Goal: Transaction & Acquisition: Subscribe to service/newsletter

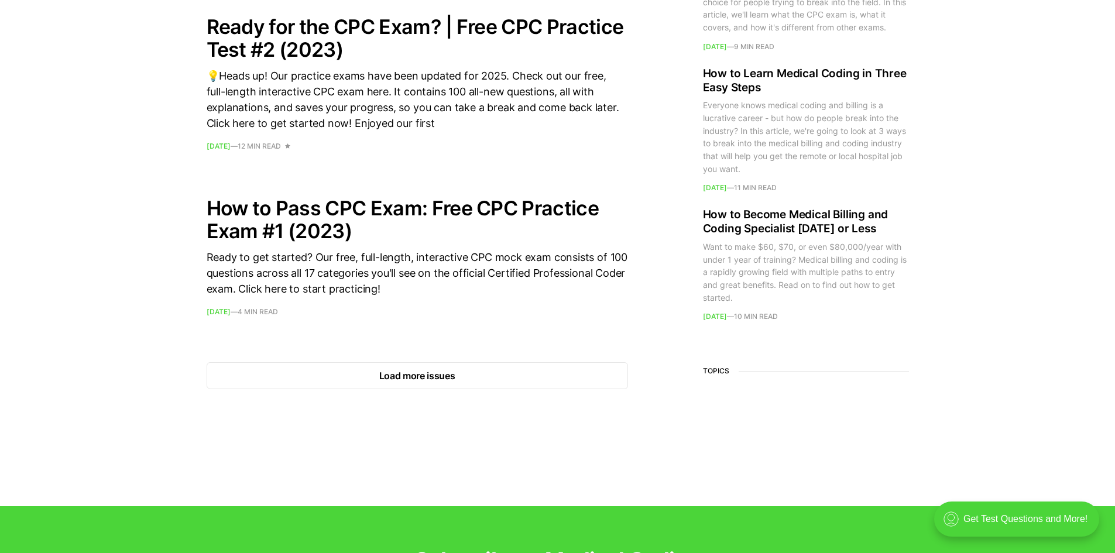
scroll to position [1756, 0]
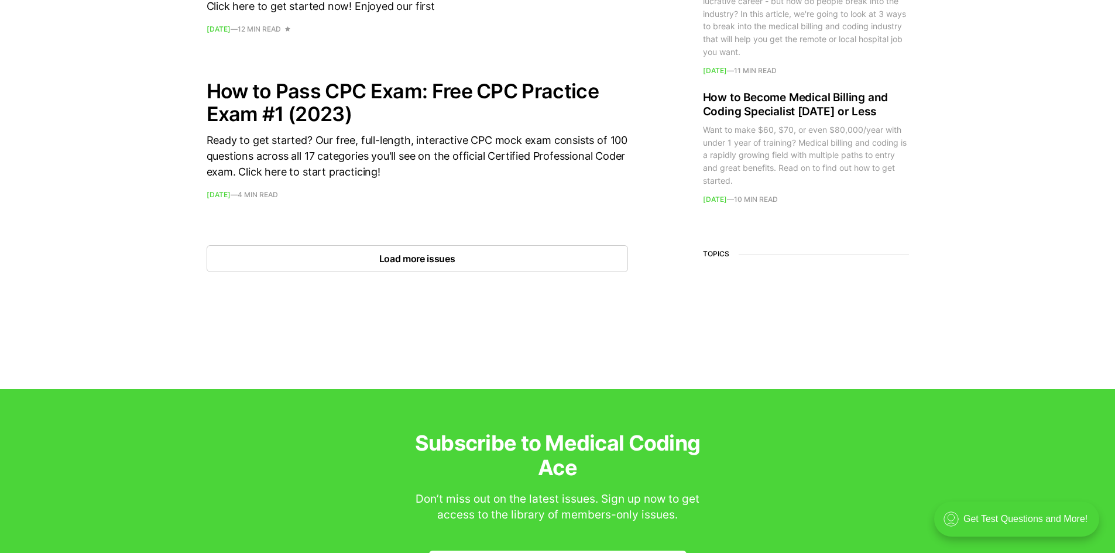
click at [427, 263] on button "Load more issues" at bounding box center [418, 258] width 422 height 27
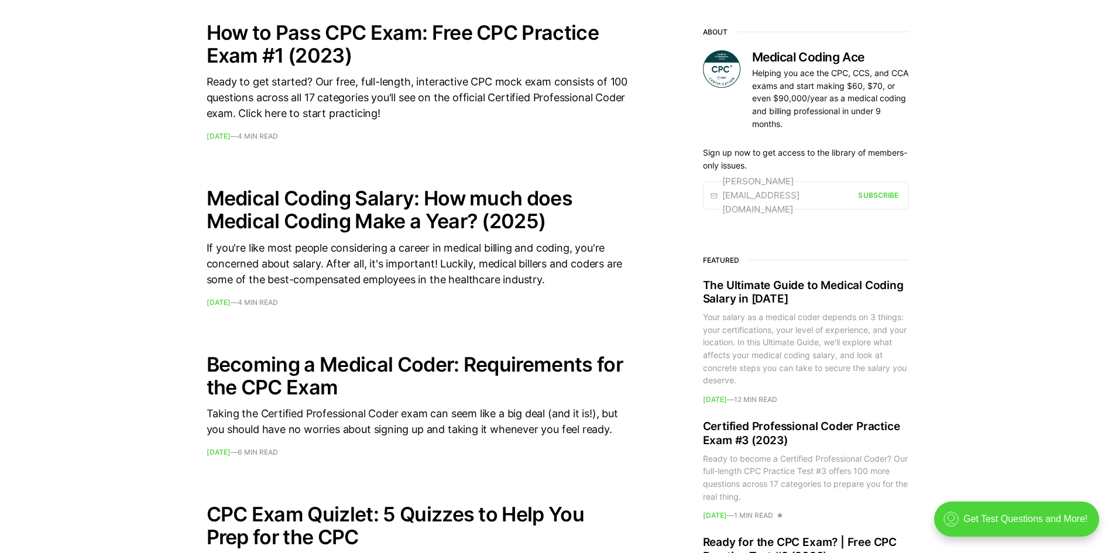
scroll to position [1874, 0]
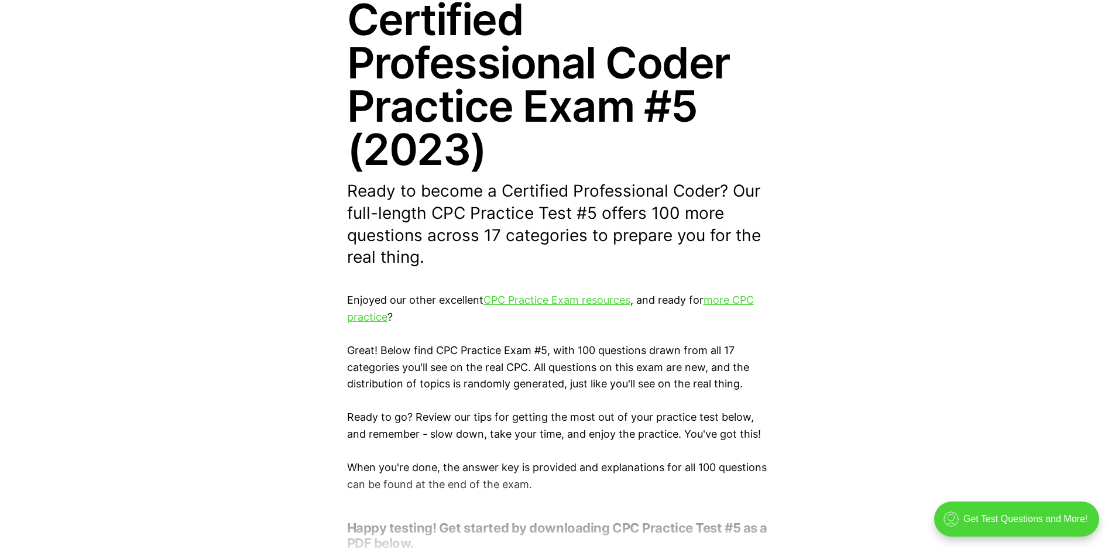
scroll to position [234, 0]
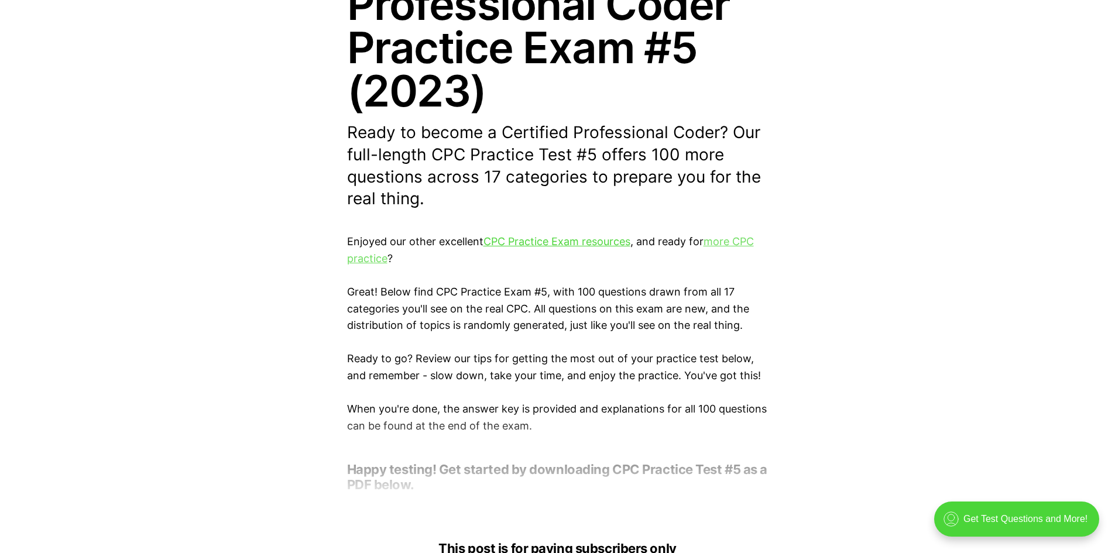
click at [725, 241] on link "more CPC practice" at bounding box center [550, 249] width 407 height 29
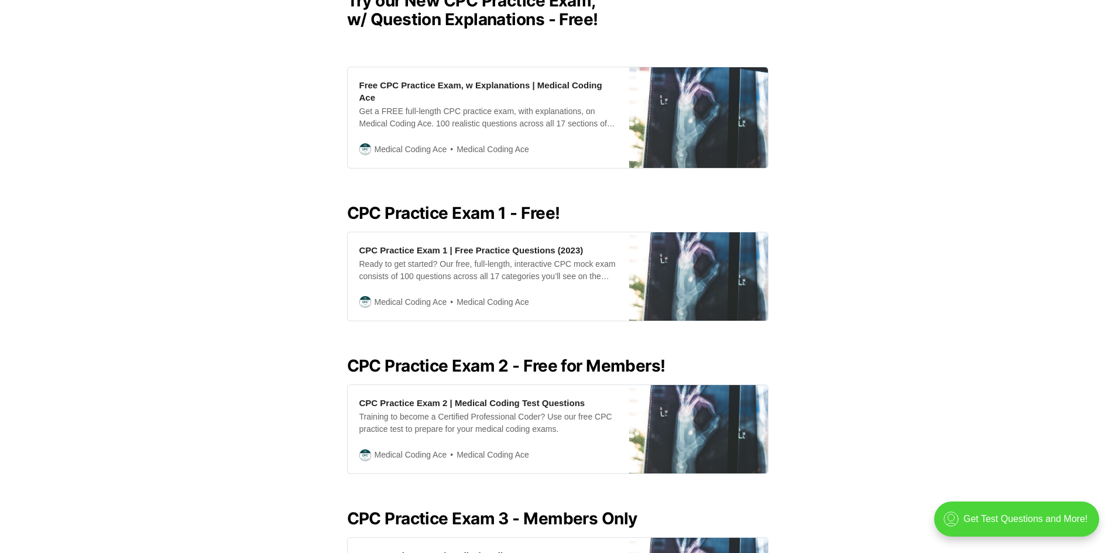
scroll to position [351, 0]
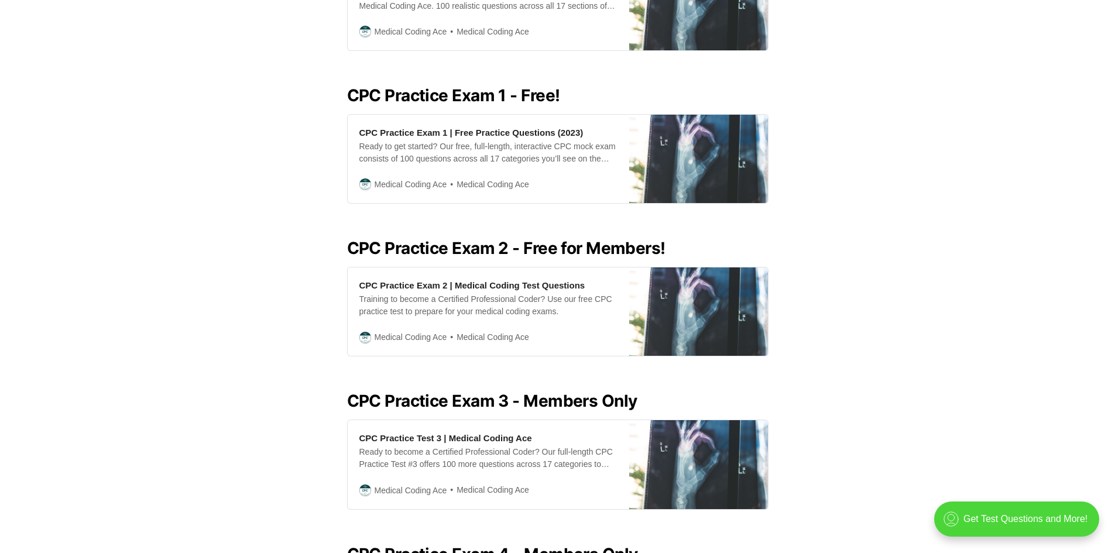
click at [314, 258] on div "Looking for all our CPC Exam practice resources in one place? Look no further! …" at bounding box center [557, 563] width 1115 height 1470
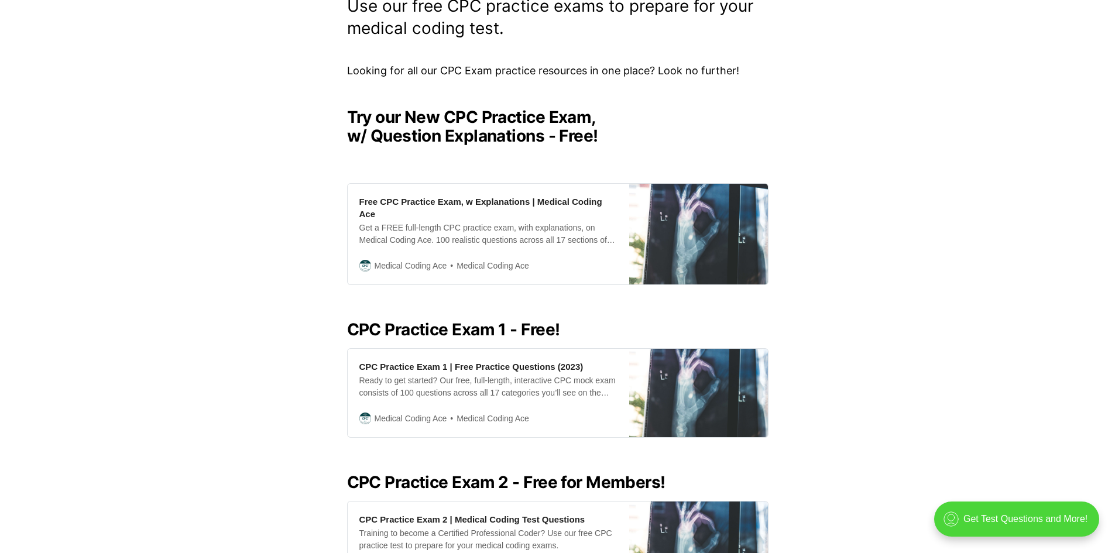
scroll to position [0, 0]
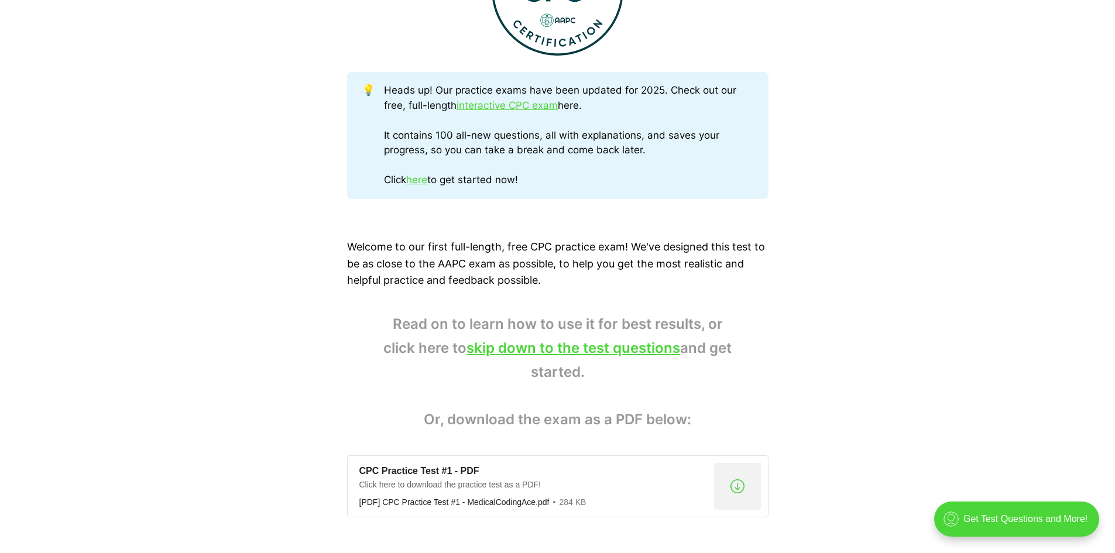
scroll to position [585, 0]
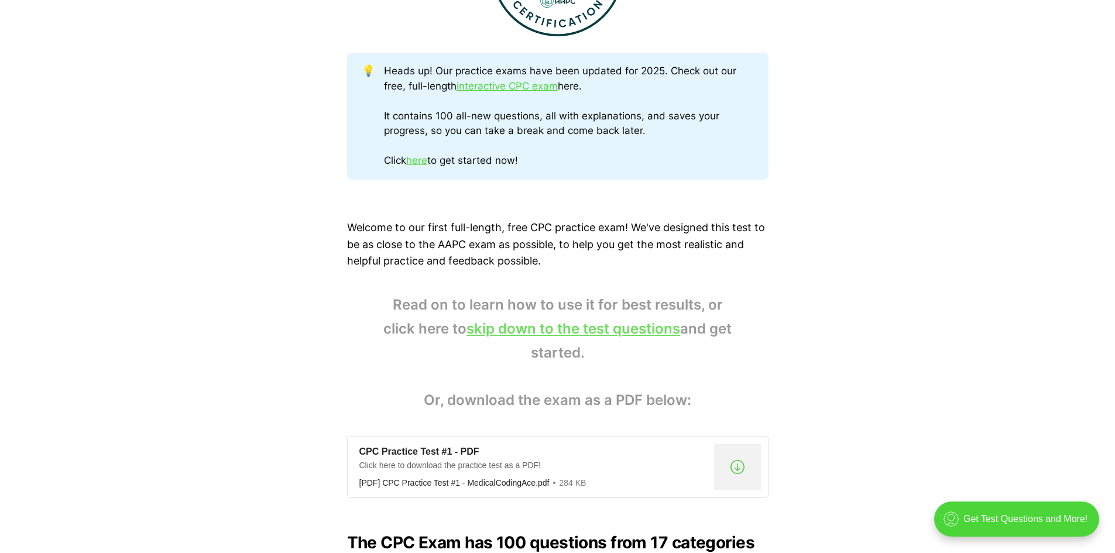
click at [642, 331] on link "skip down to the test questions" at bounding box center [574, 328] width 214 height 17
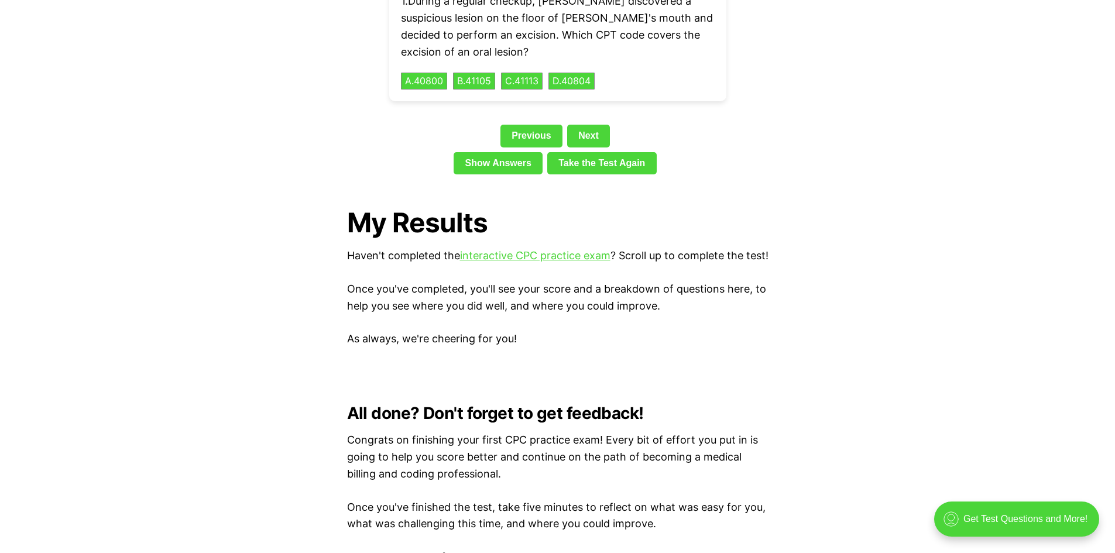
scroll to position [2683, 0]
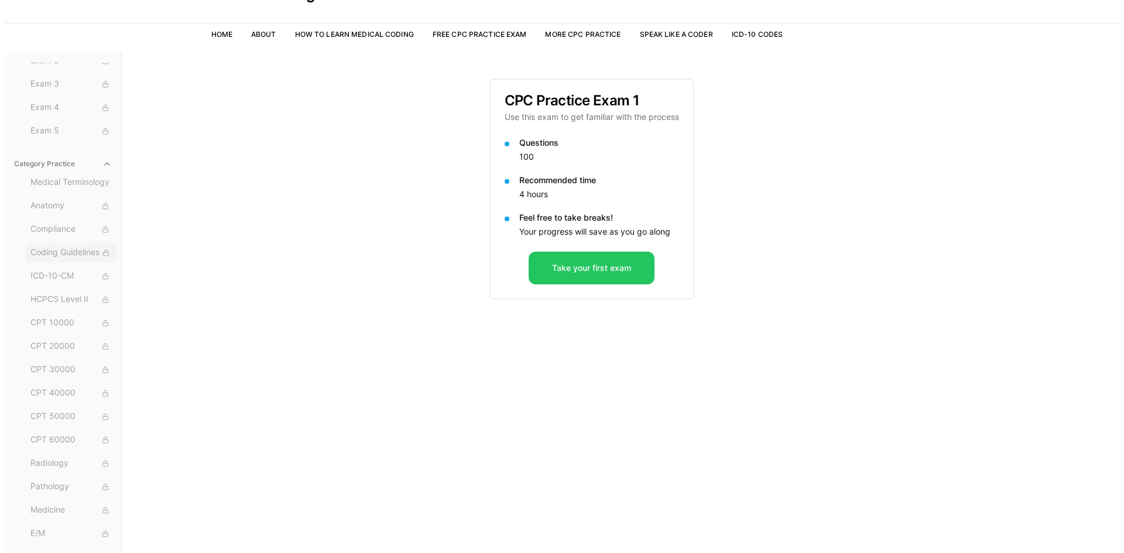
scroll to position [59, 0]
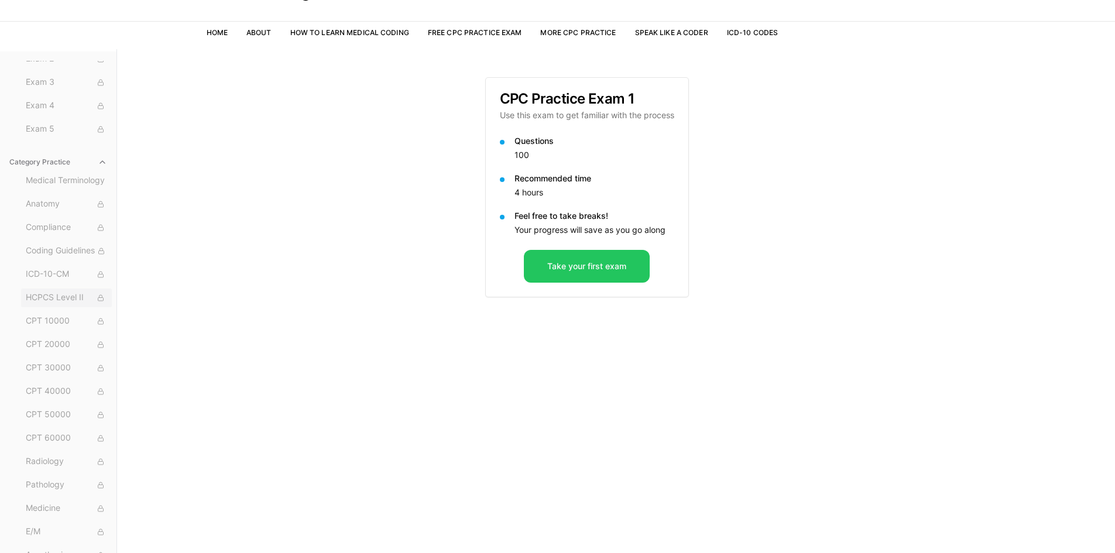
click at [61, 294] on span "HCPCS Level II" at bounding box center [66, 298] width 81 height 13
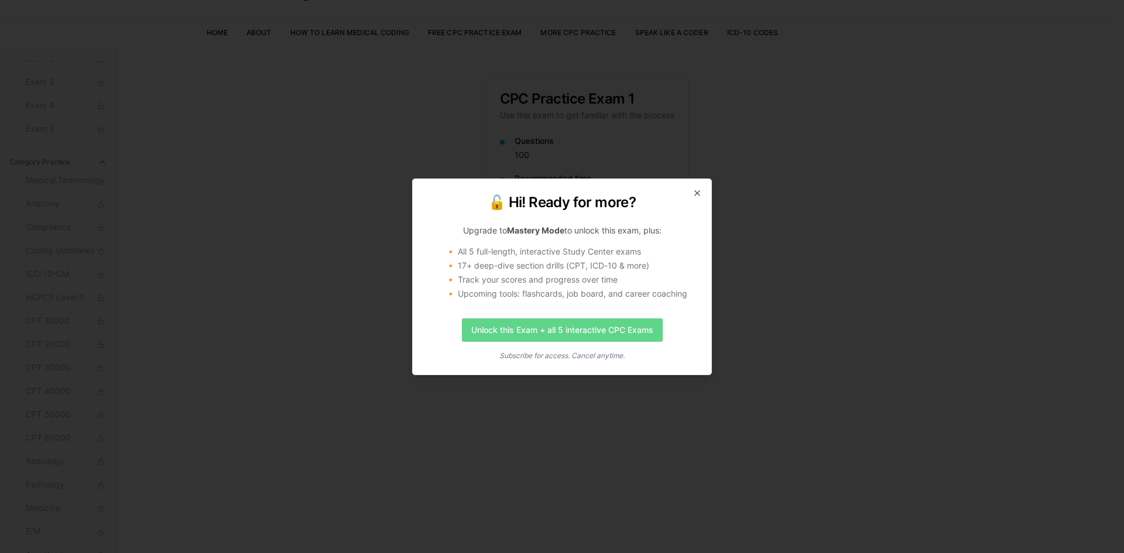
click at [552, 332] on link "Unlock this Exam + all 5 interactive CPC Exams" at bounding box center [562, 330] width 201 height 23
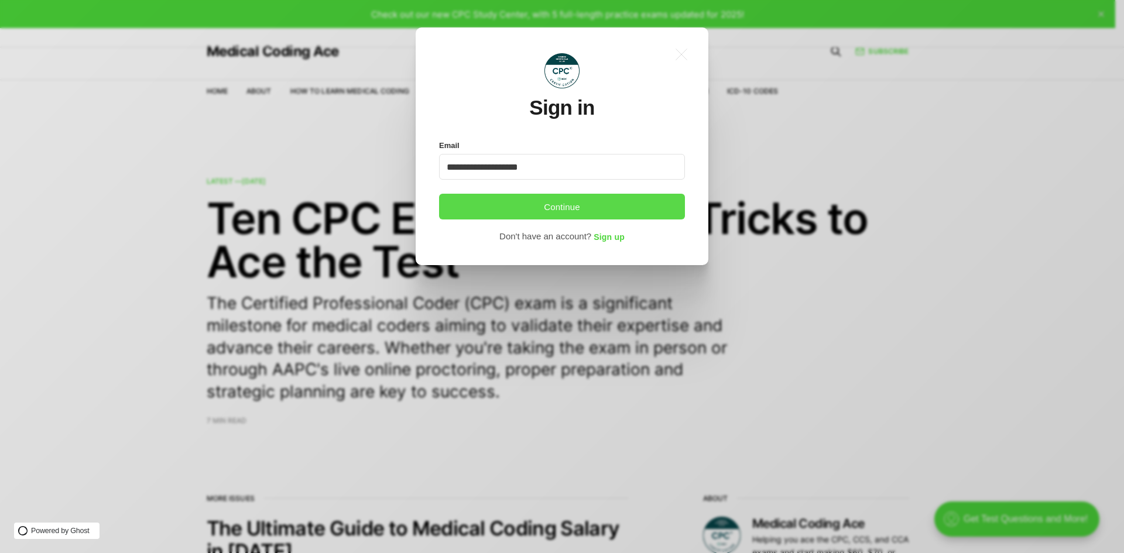
type input "**********"
click at [530, 214] on button "Continue" at bounding box center [562, 207] width 246 height 26
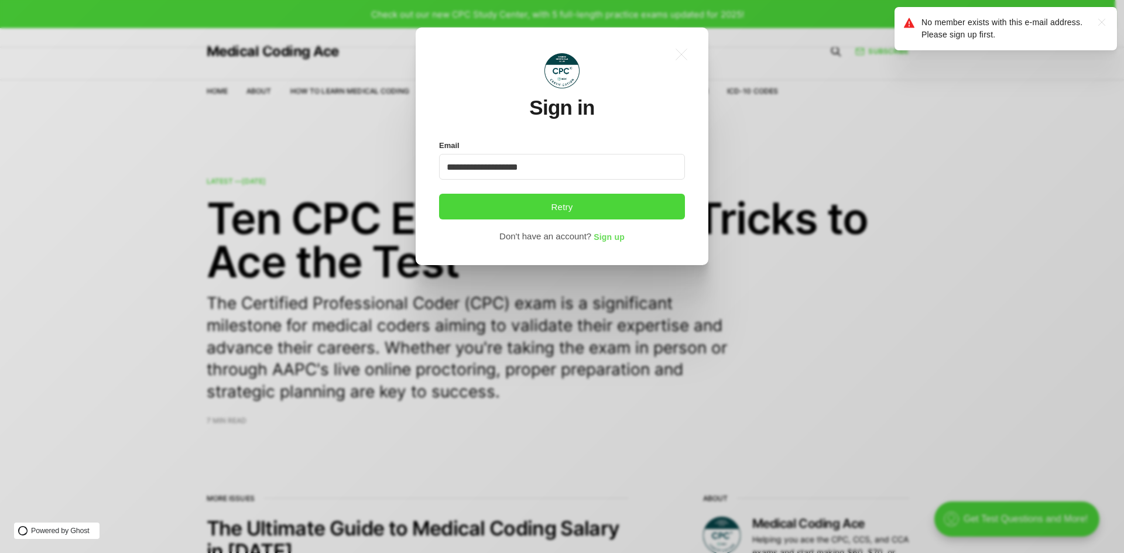
click at [601, 238] on span "Sign up" at bounding box center [609, 237] width 31 height 9
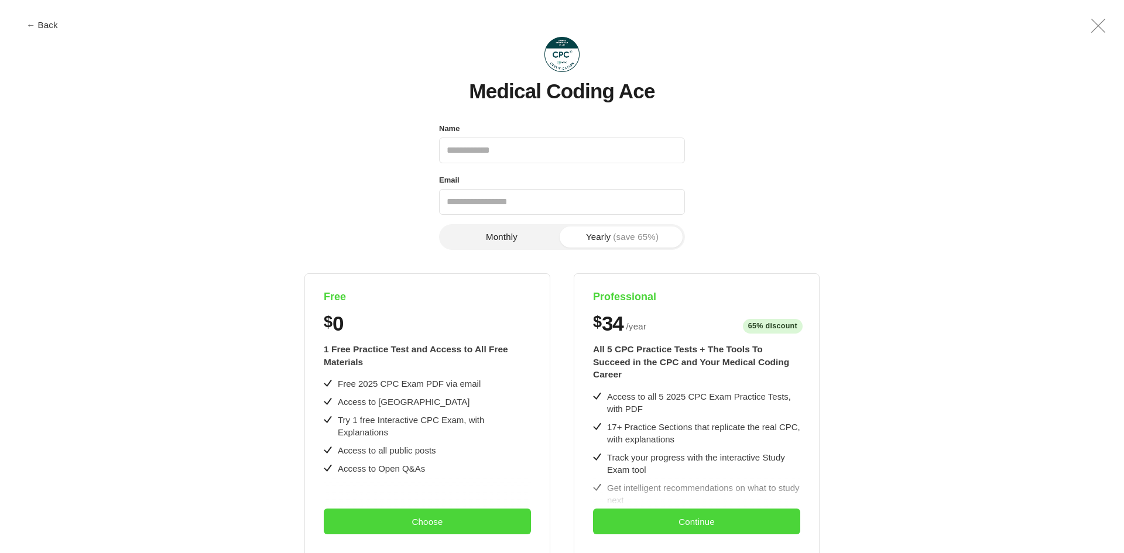
click at [554, 142] on input "Name" at bounding box center [562, 151] width 246 height 26
type input "**********"
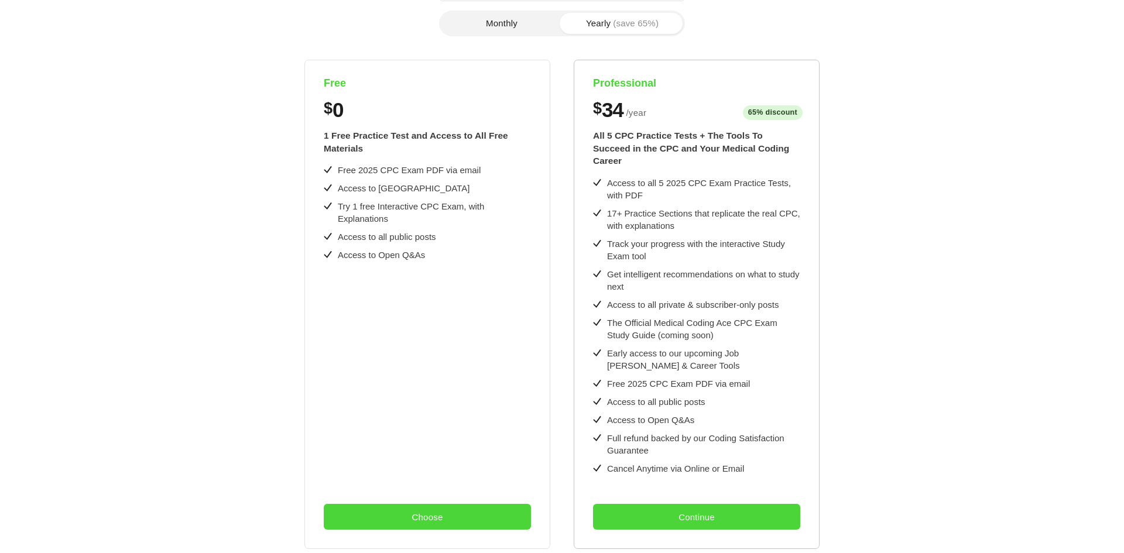
scroll to position [234, 0]
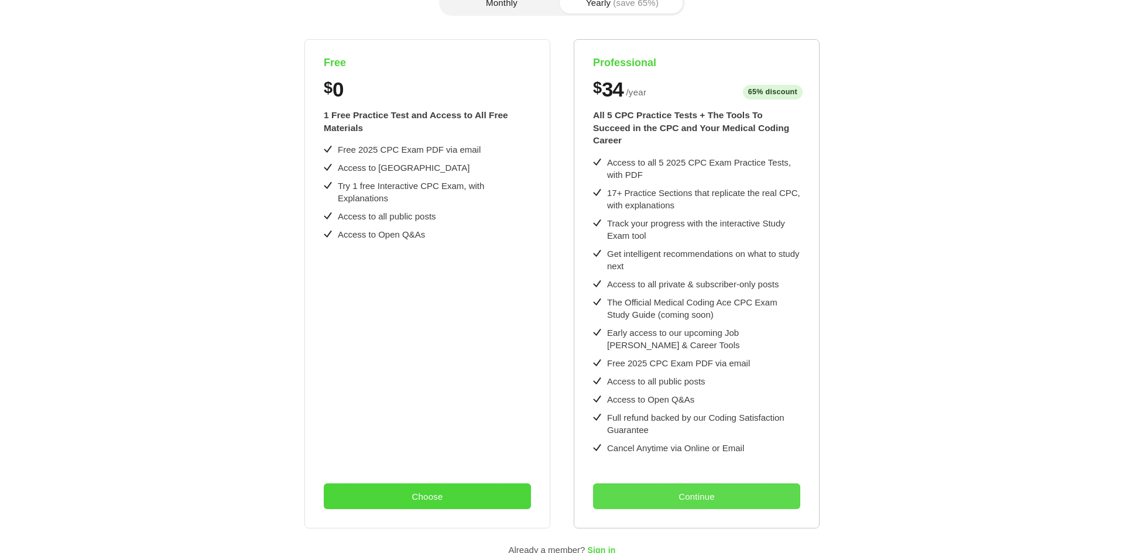
click at [719, 484] on button "Continue" at bounding box center [696, 497] width 207 height 26
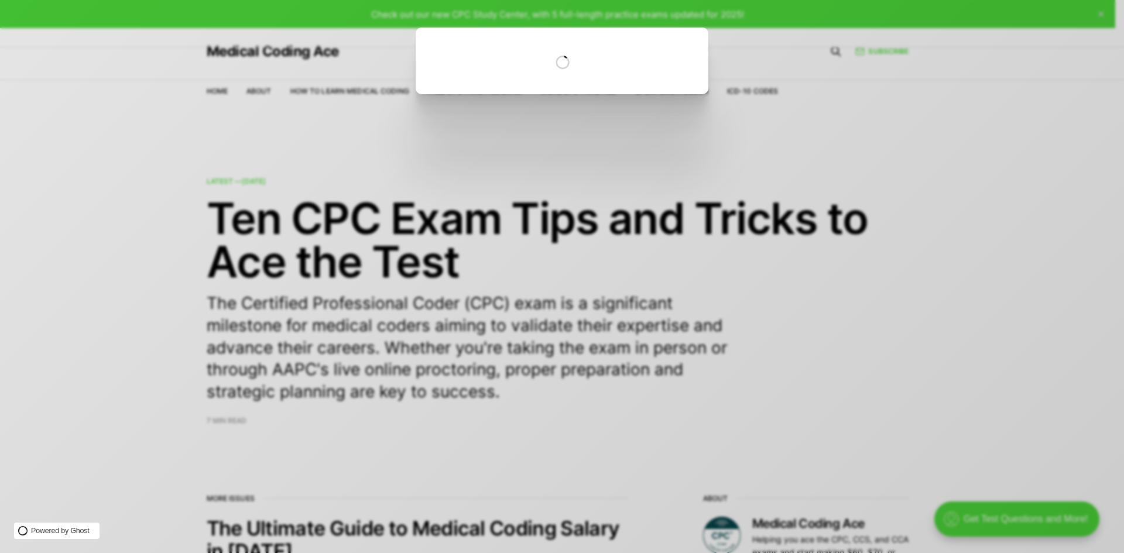
scroll to position [0, 0]
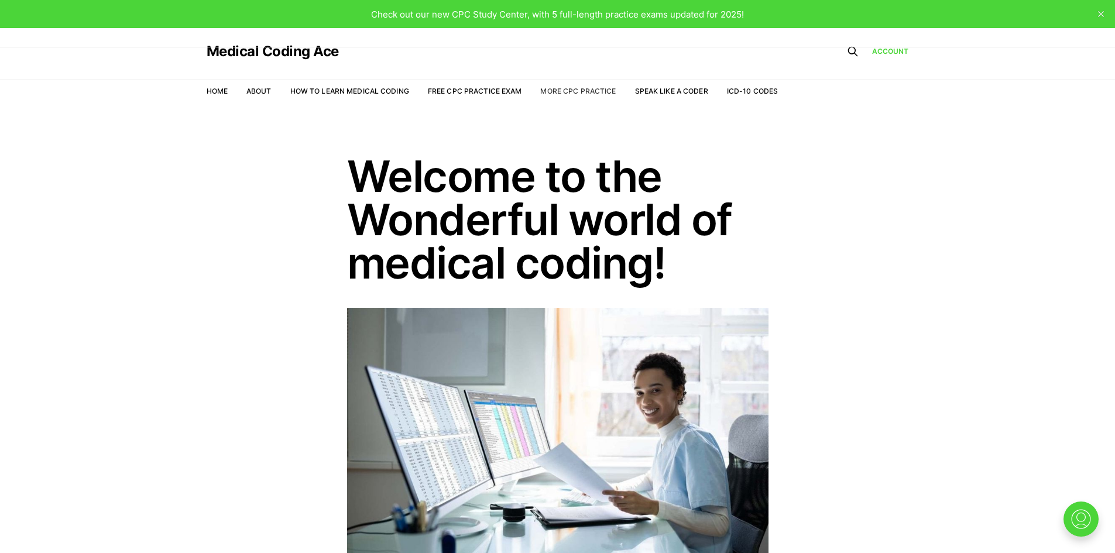
click at [557, 89] on link "More CPC Practice" at bounding box center [578, 91] width 76 height 9
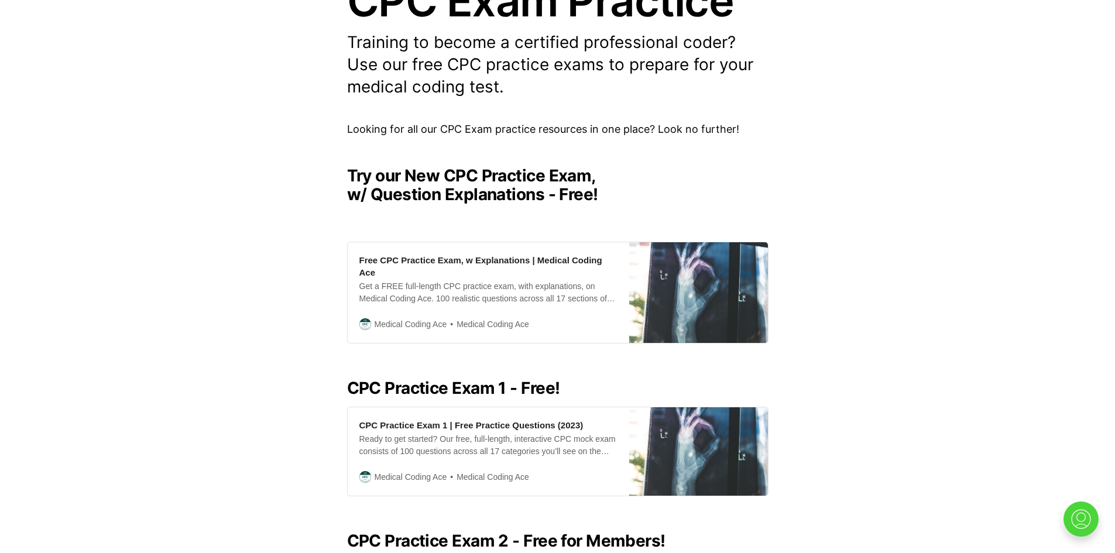
scroll to position [234, 0]
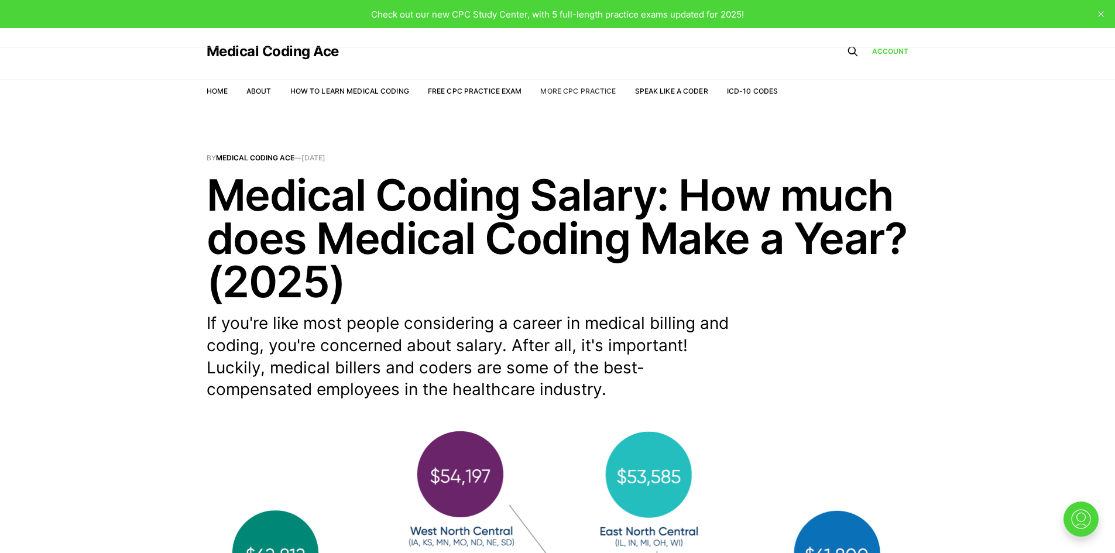
click at [566, 89] on link "More CPC Practice" at bounding box center [578, 91] width 76 height 9
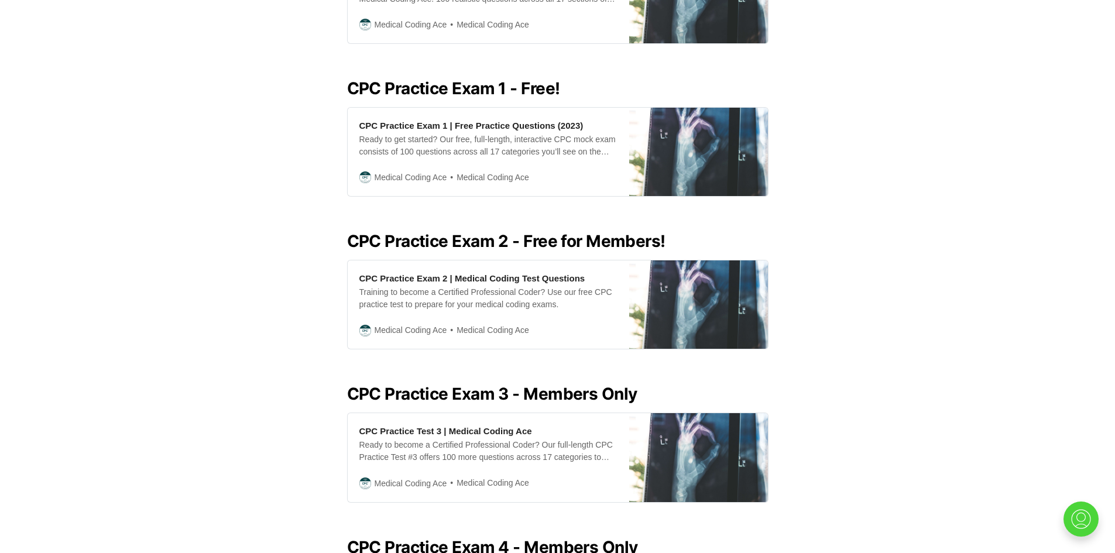
scroll to position [417, 0]
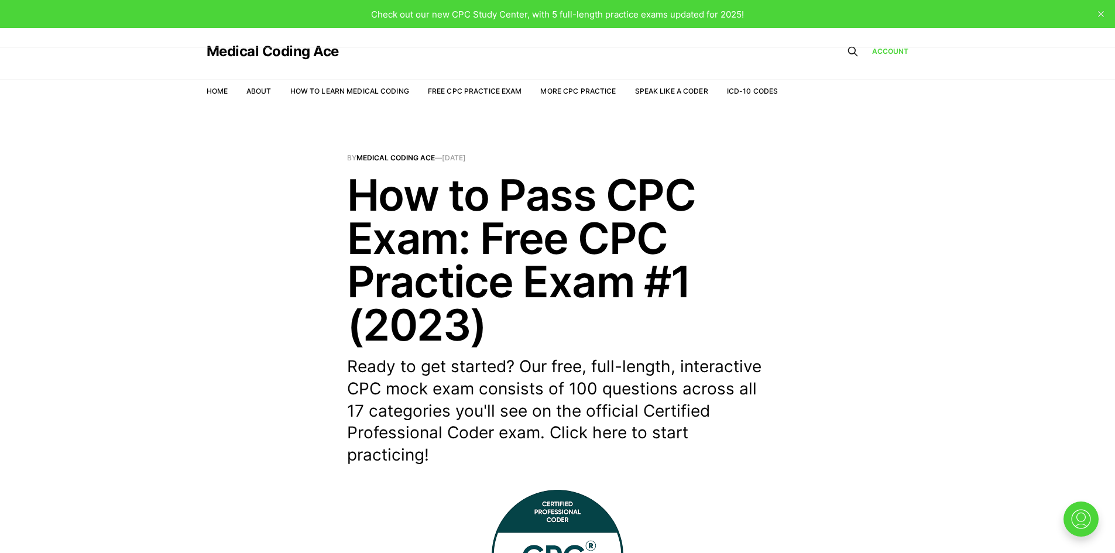
click at [854, 52] on icon at bounding box center [853, 52] width 12 height 12
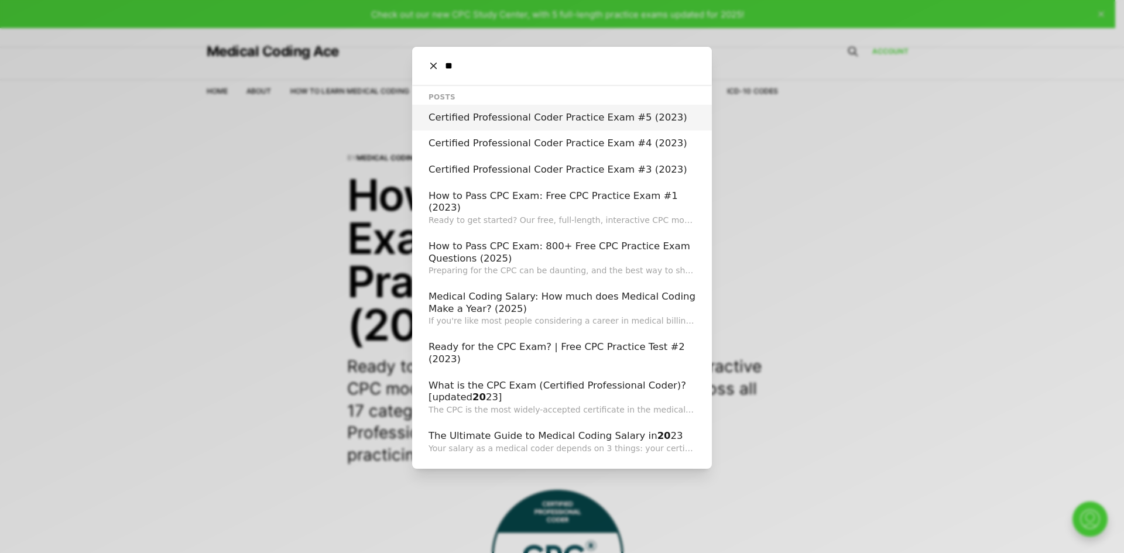
type input "*"
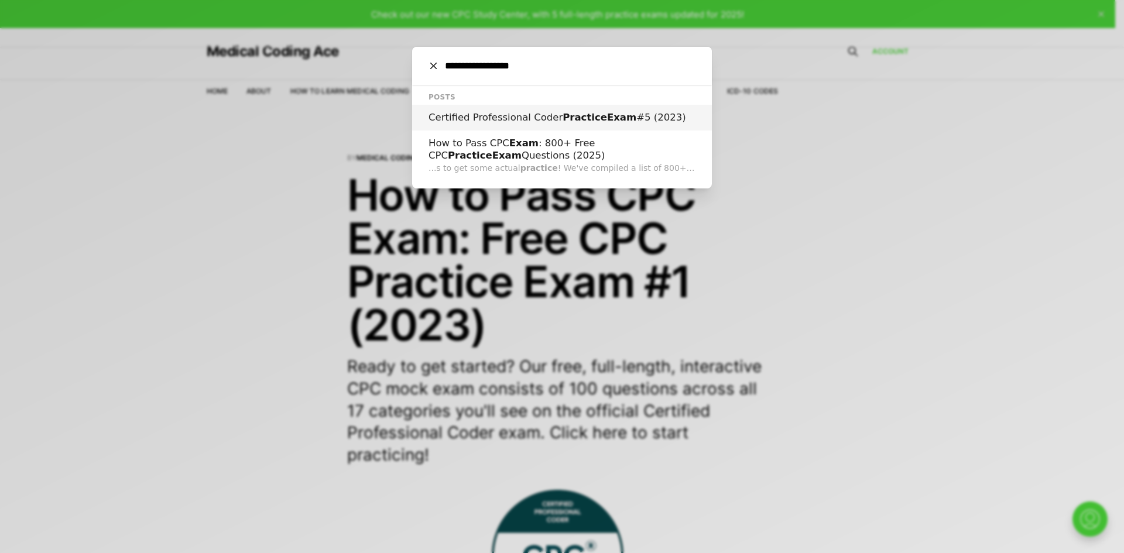
type input "**********"
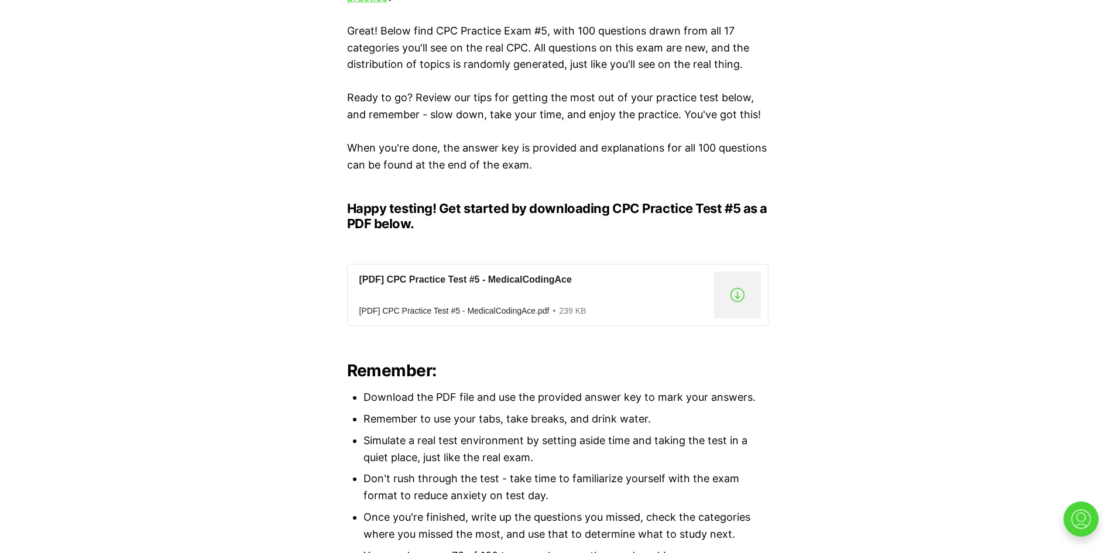
scroll to position [527, 0]
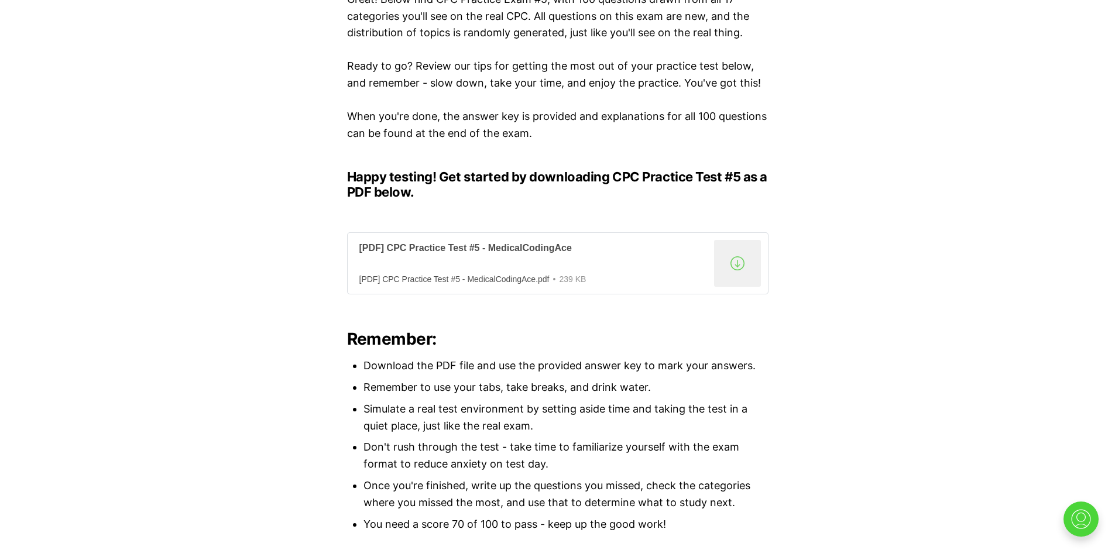
click at [738, 270] on div ".a{fill:none;stroke:currentColor;stroke-linecap:round;stroke-linejoin:round;str…" at bounding box center [737, 263] width 47 height 47
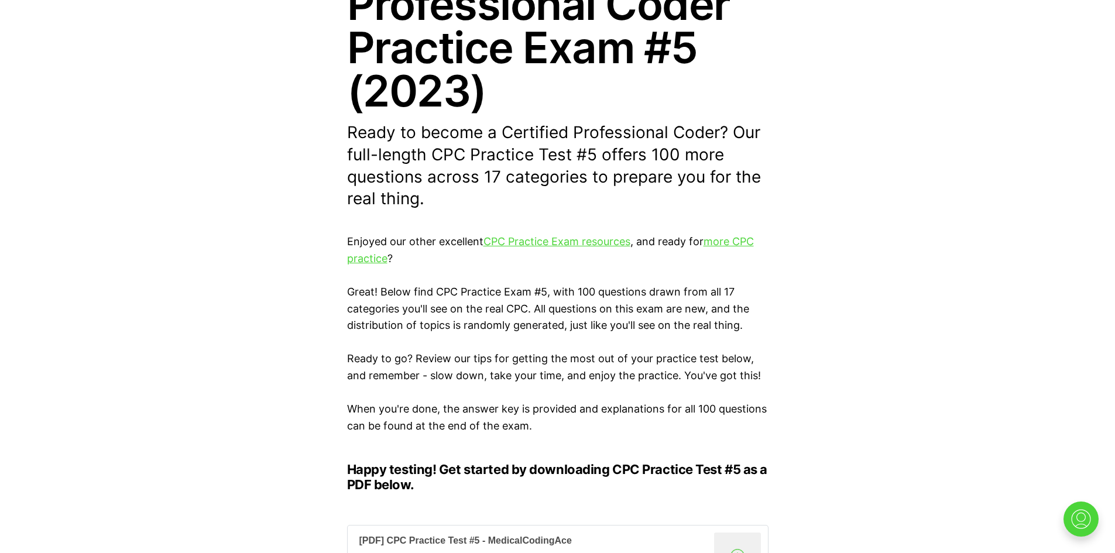
scroll to position [0, 0]
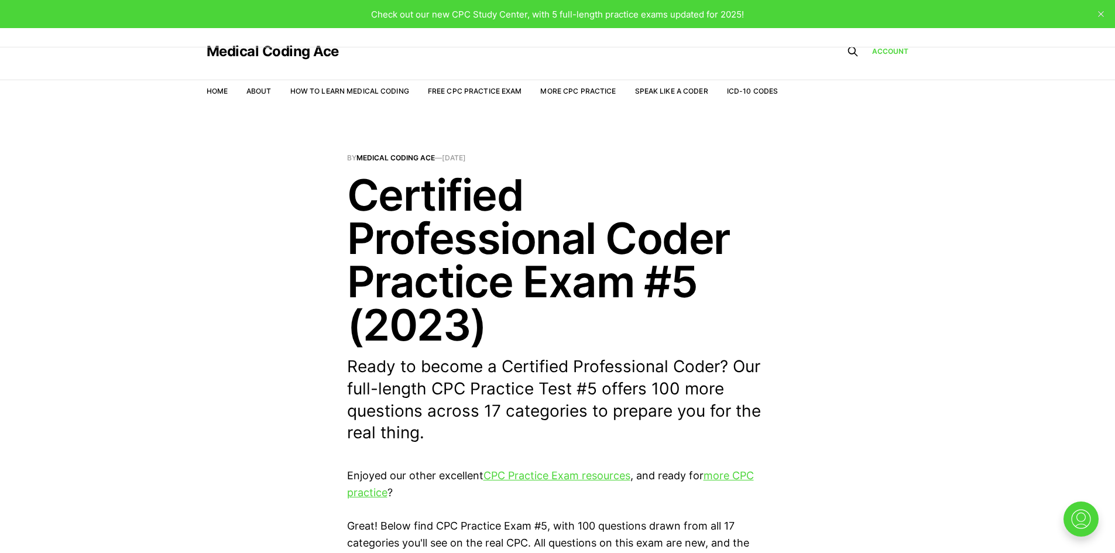
click at [531, 13] on span "Check out our new CPC Study Center, with 5 full-length practice exams updated f…" at bounding box center [557, 14] width 373 height 11
drag, startPoint x: 458, startPoint y: 12, endPoint x: 404, endPoint y: 13, distance: 54.5
click at [447, 12] on span "Check out our new CPC Study Center, with 5 full-length practice exams updated f…" at bounding box center [557, 14] width 373 height 11
click at [398, 13] on span "Check out our new CPC Study Center, with 5 full-length practice exams updated f…" at bounding box center [557, 14] width 373 height 11
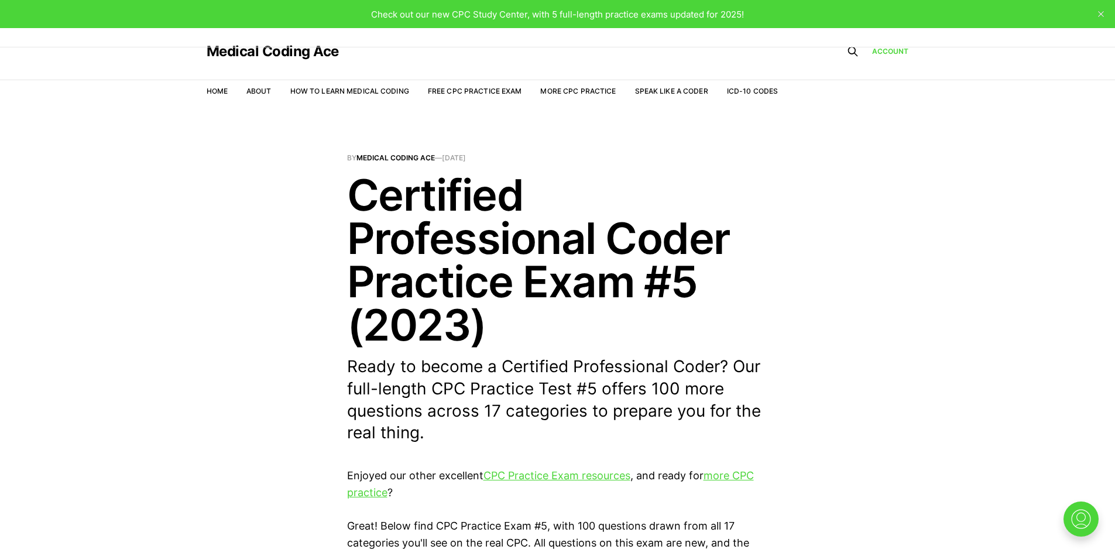
click at [261, 86] on li "About" at bounding box center [258, 90] width 25 height 11
click at [261, 91] on link "About" at bounding box center [258, 91] width 25 height 9
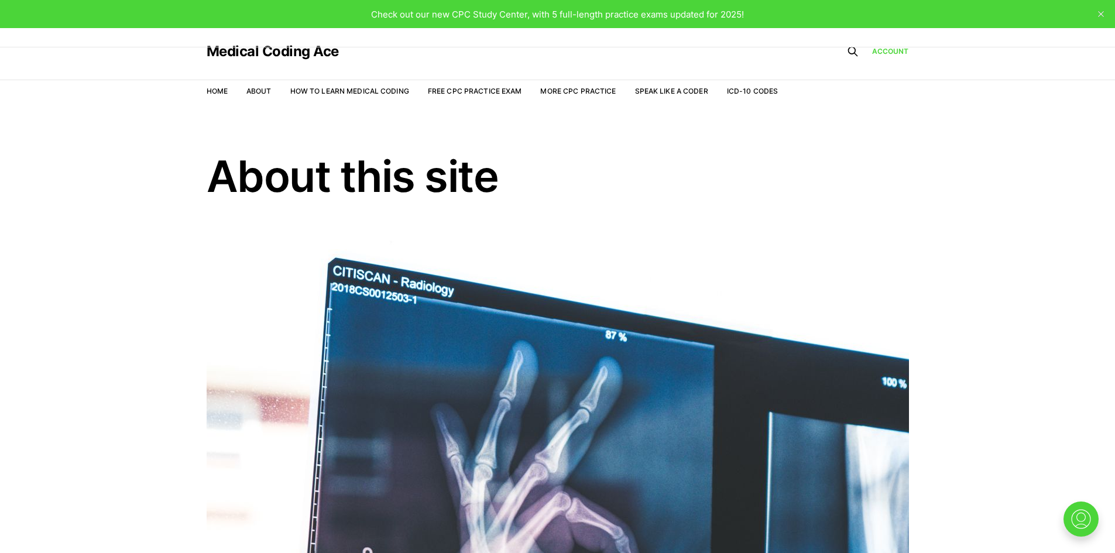
click at [428, 20] on div "Check out our new CPC Study Center, with 5 full-length practice exams updated f…" at bounding box center [557, 14] width 373 height 13
click at [428, 13] on span "Check out our new CPC Study Center, with 5 full-length practice exams updated f…" at bounding box center [557, 14] width 373 height 11
click at [547, 11] on span "Check out our new CPC Study Center, with 5 full-length practice exams updated f…" at bounding box center [557, 14] width 373 height 11
click at [603, 16] on span "Check out our new CPC Study Center, with 5 full-length practice exams updated f…" at bounding box center [557, 14] width 373 height 11
click at [686, 13] on span "Check out our new CPC Study Center, with 5 full-length practice exams updated f…" at bounding box center [557, 14] width 373 height 11
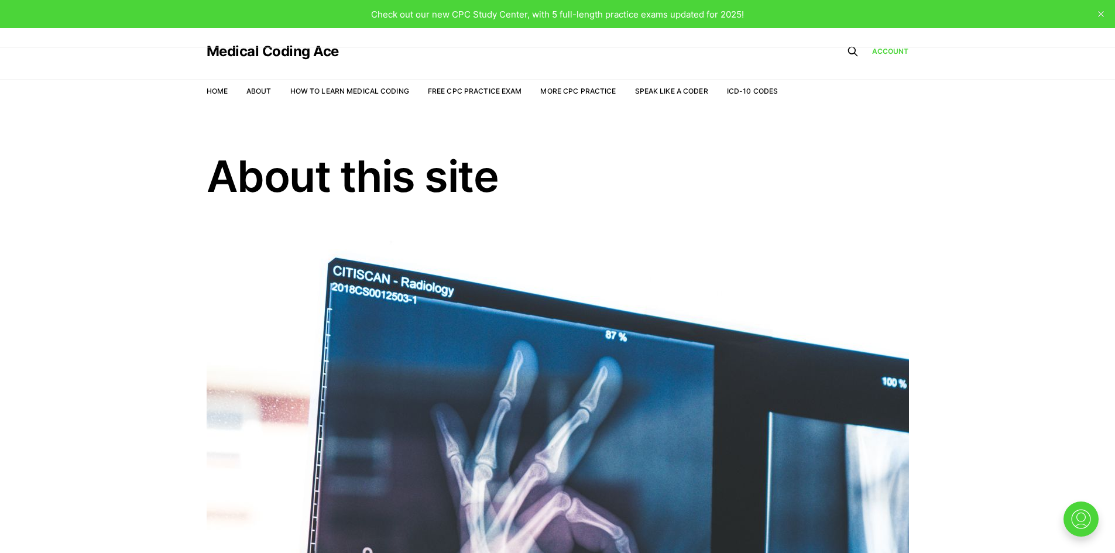
click at [739, 14] on span "Check out our new CPC Study Center, with 5 full-length practice exams updated f…" at bounding box center [557, 14] width 373 height 11
click at [899, 50] on link "Account" at bounding box center [890, 51] width 37 height 11
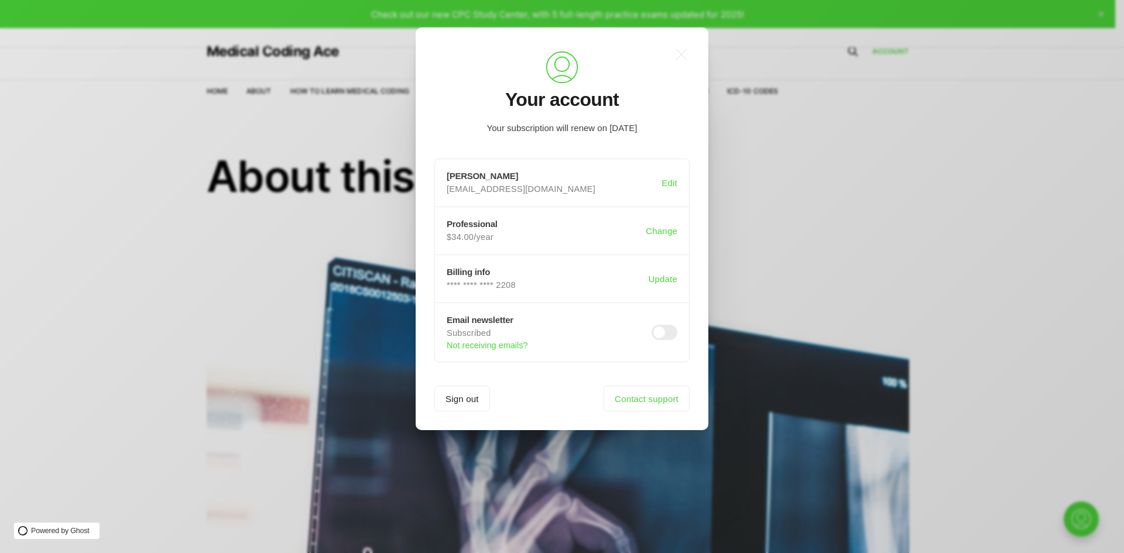
click at [907, 227] on div ".a{fill:none;stroke:currentColor;stroke-linecap:round;stroke-linejoin:round;str…" at bounding box center [571, 276] width 1142 height 553
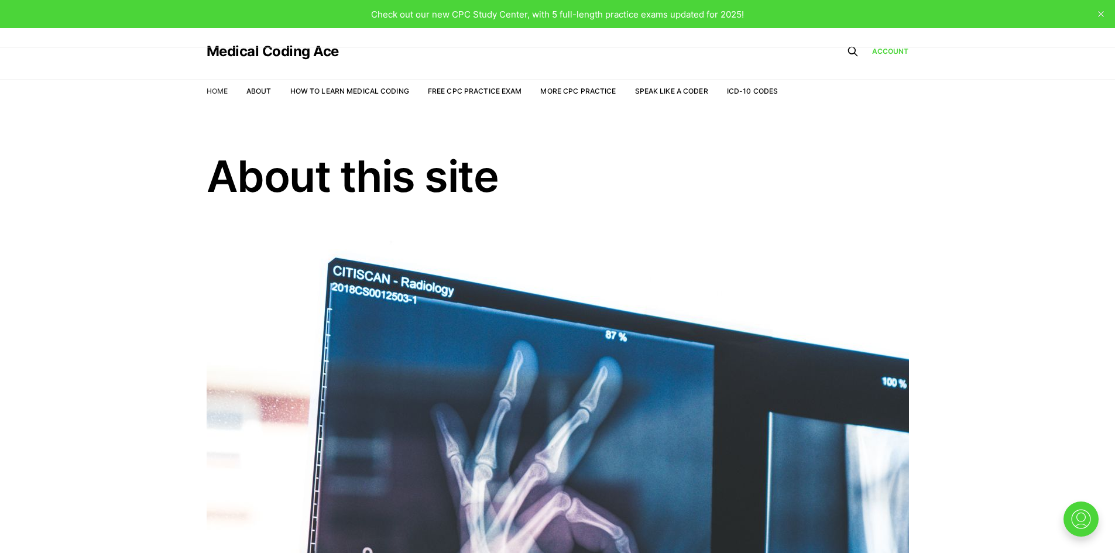
click at [212, 93] on link "Home" at bounding box center [217, 91] width 21 height 9
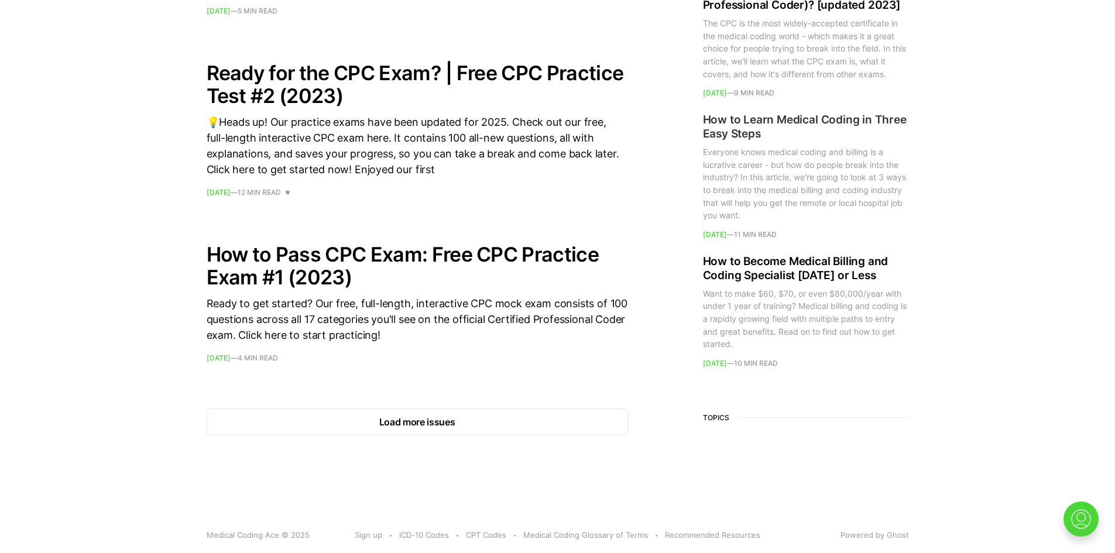
scroll to position [1628, 0]
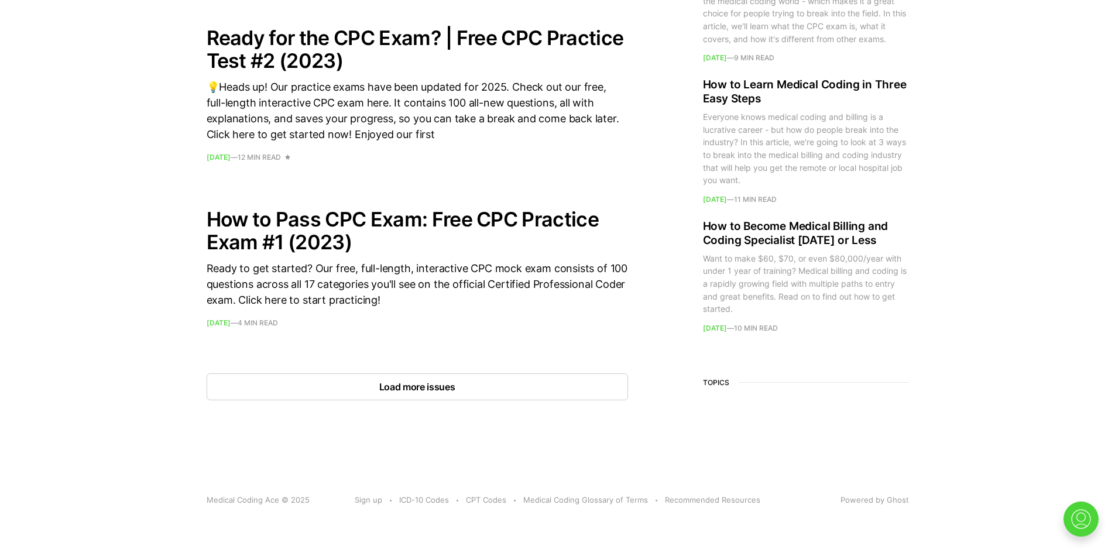
click at [432, 388] on button "Load more issues" at bounding box center [418, 387] width 422 height 27
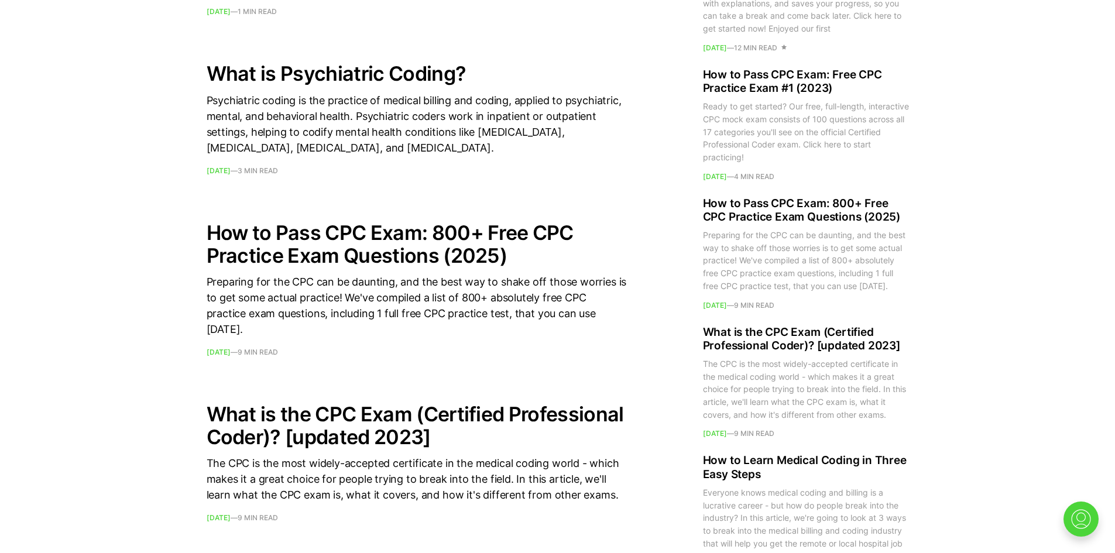
scroll to position [2916, 0]
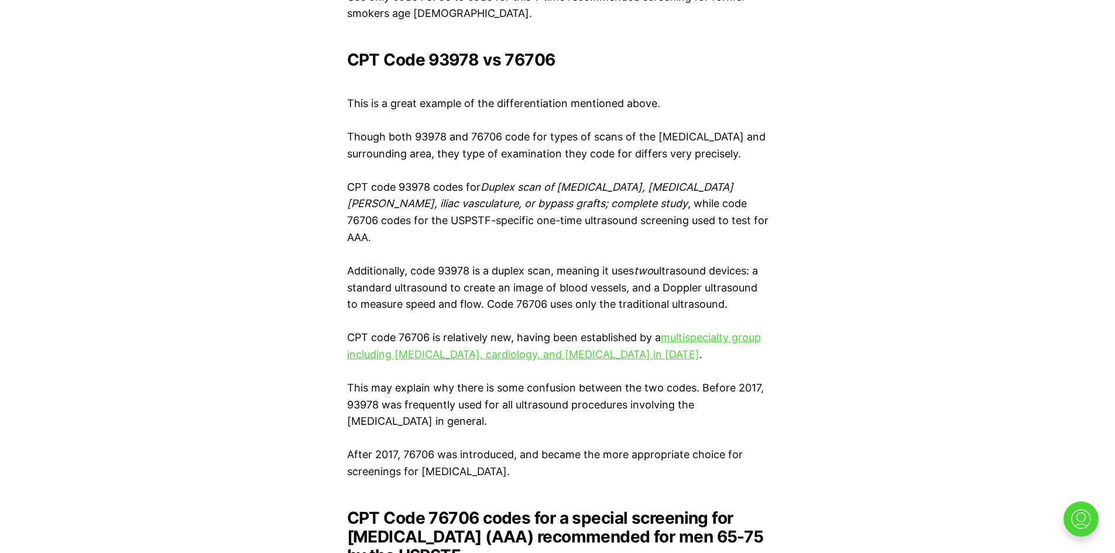
scroll to position [2660, 0]
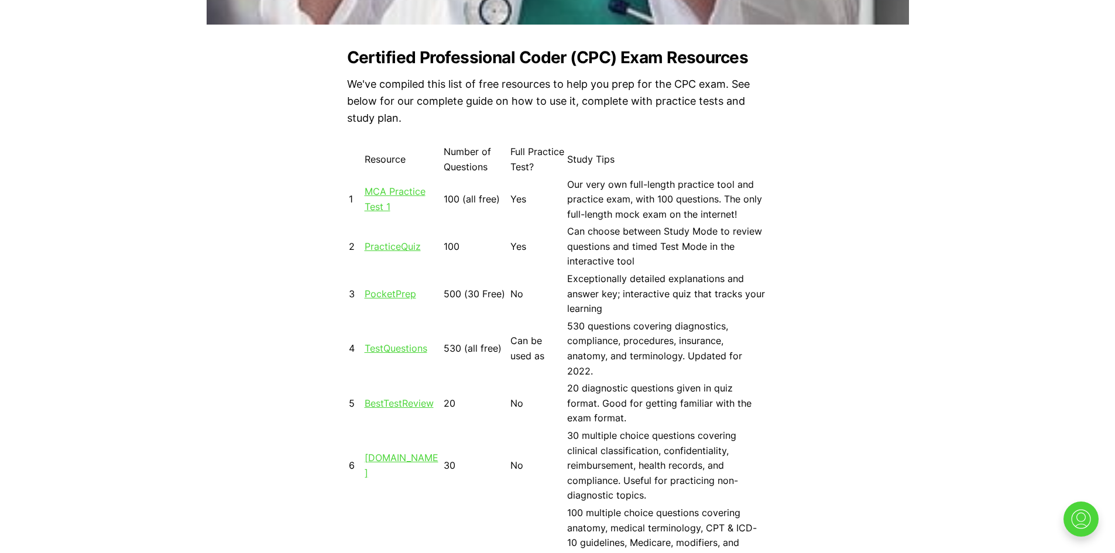
scroll to position [1002, 0]
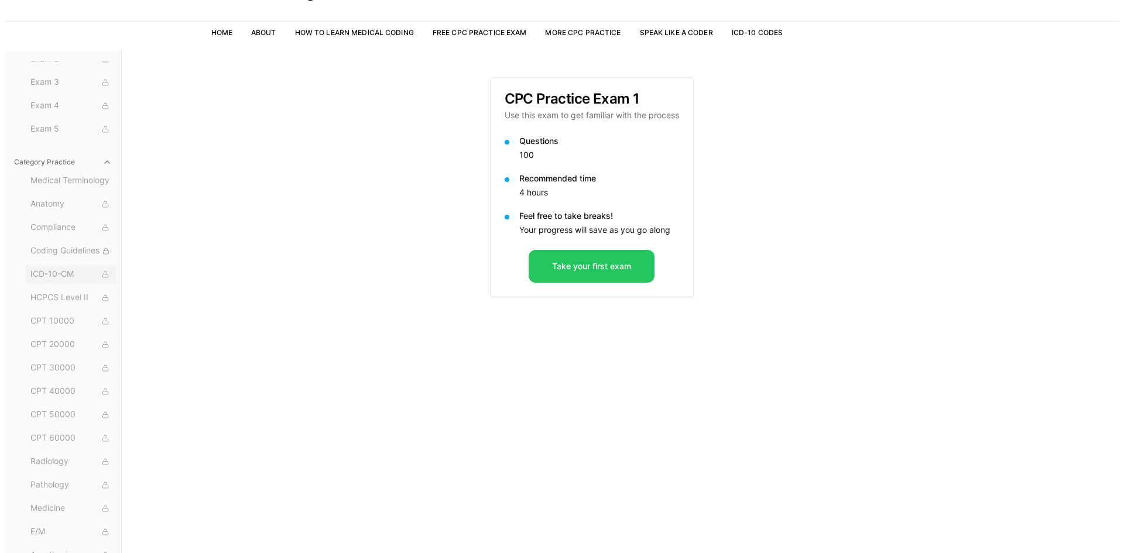
scroll to position [108, 0]
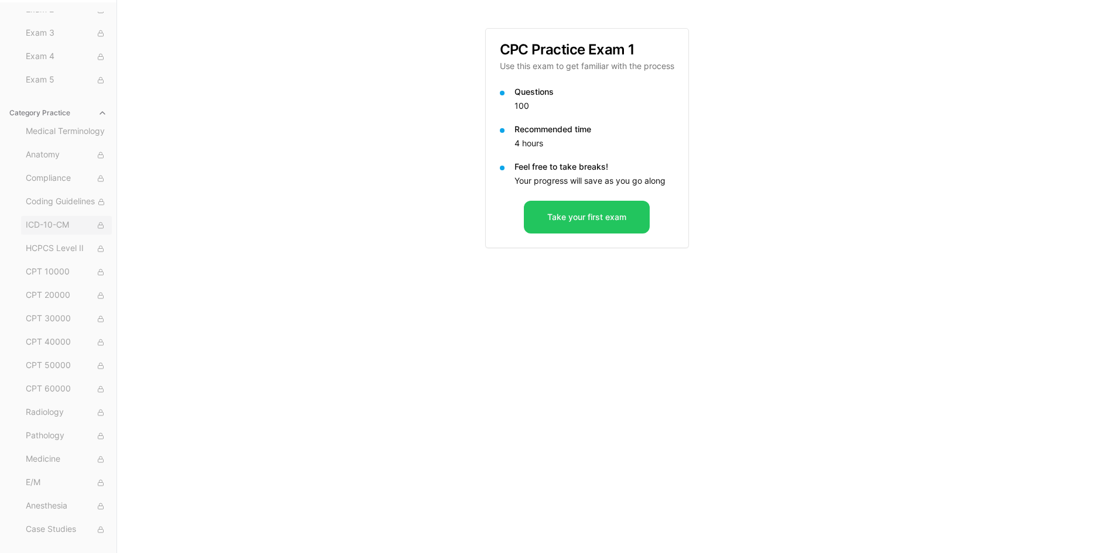
click at [49, 220] on span "ICD-10-CM" at bounding box center [66, 225] width 81 height 13
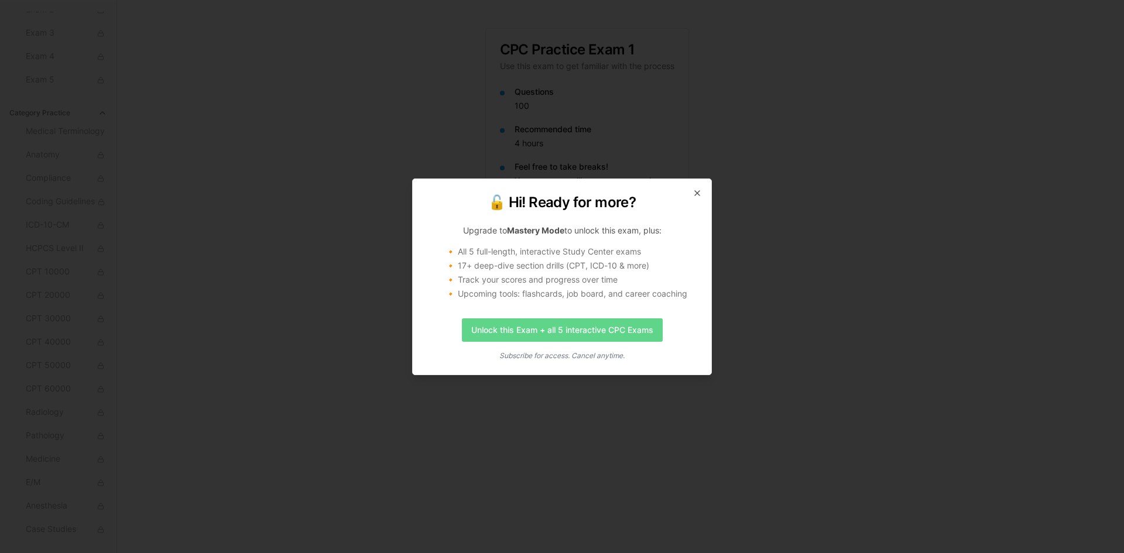
click at [608, 331] on link "Unlock this Exam + all 5 interactive CPC Exams" at bounding box center [562, 330] width 201 height 23
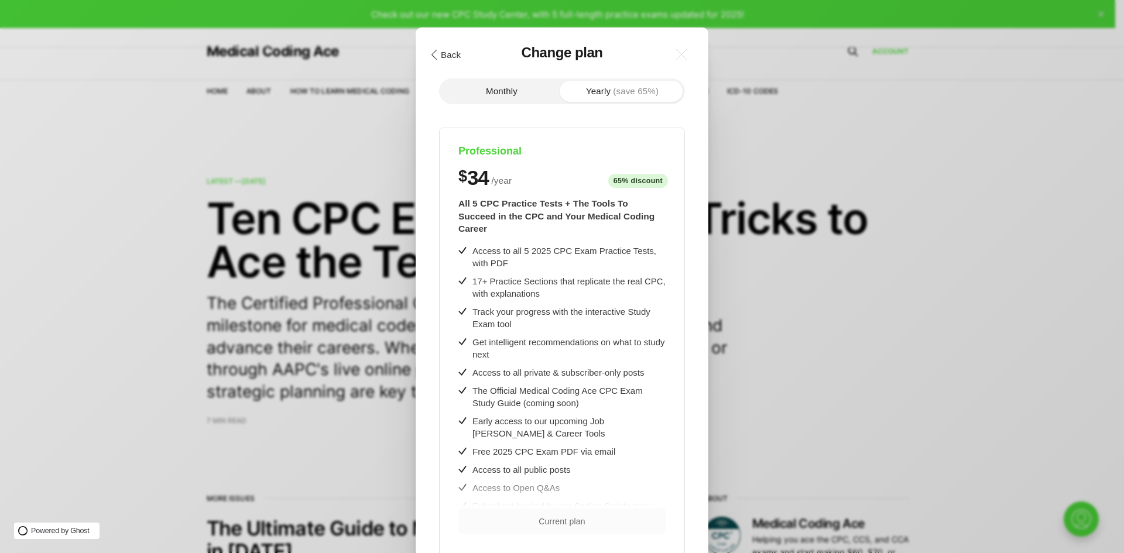
click at [435, 53] on icon ".cls-1{fill:none;stroke:currentColor;stroke-linecap:round;stroke-linejoin:round…" at bounding box center [435, 55] width 10 height 10
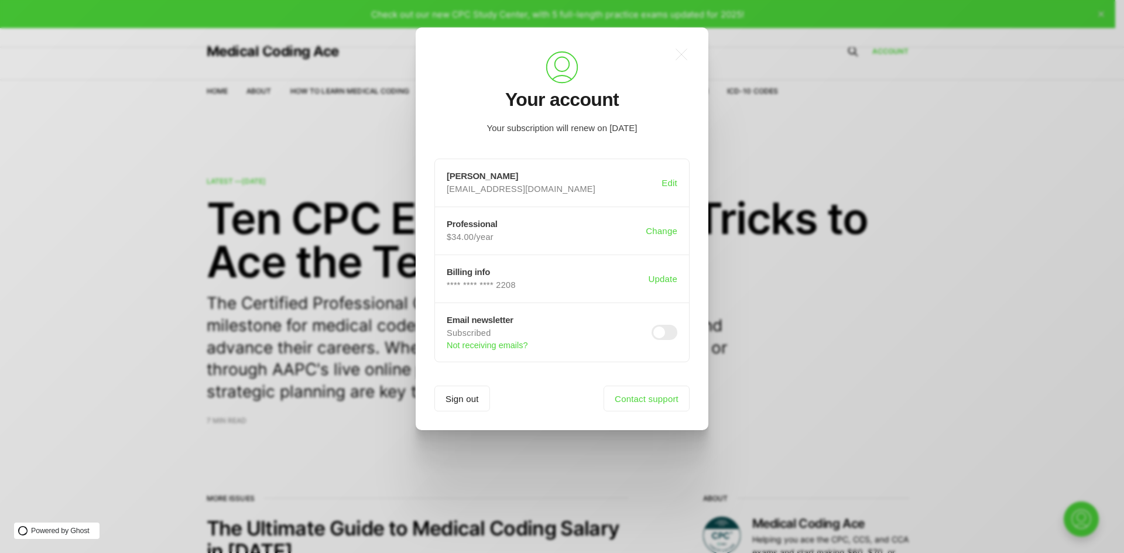
click at [792, 414] on div ".a{fill:none;stroke:currentColor;stroke-linecap:round;stroke-linejoin:round;str…" at bounding box center [571, 276] width 1142 height 553
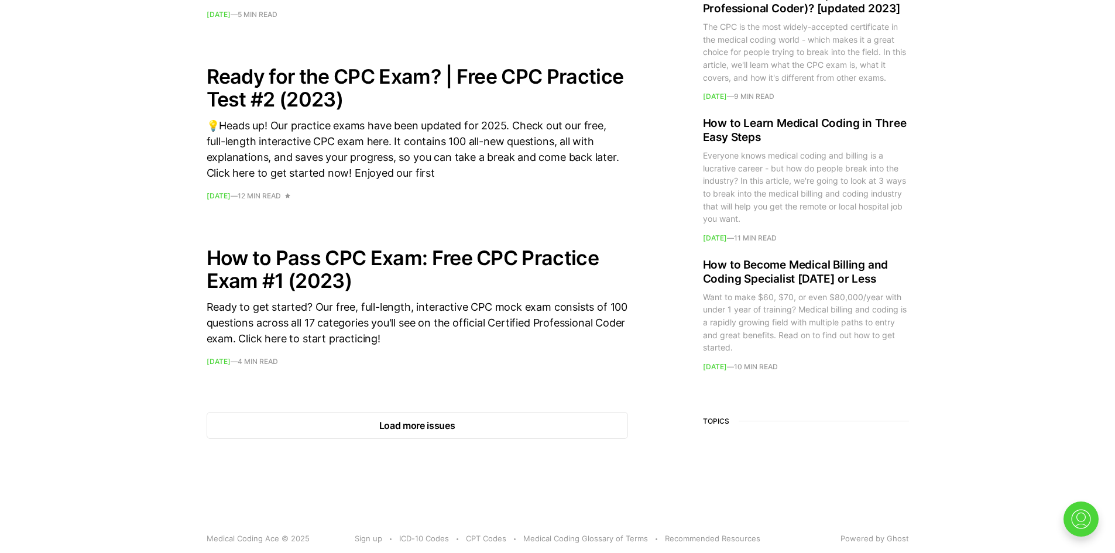
scroll to position [1628, 0]
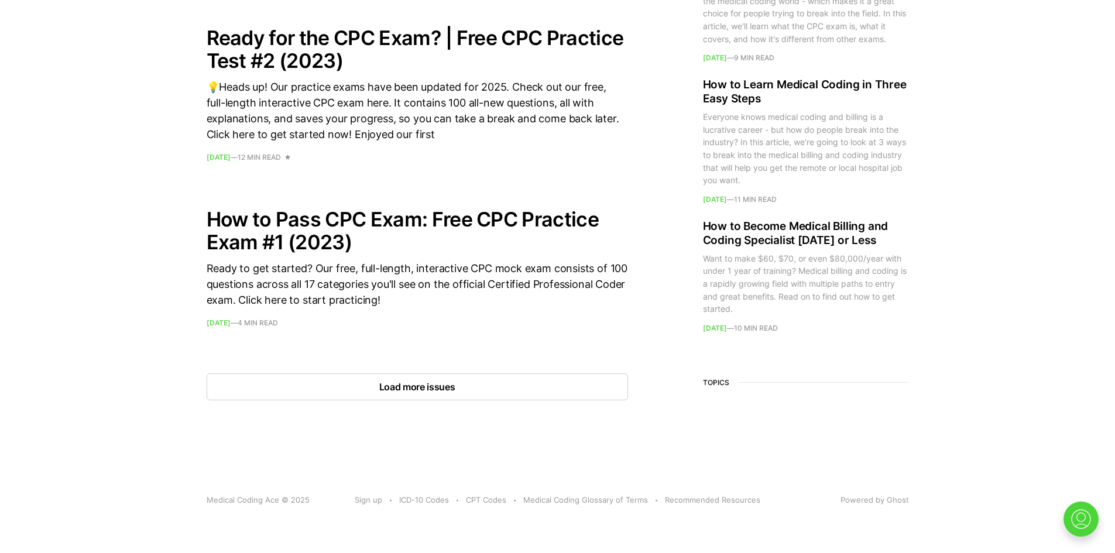
click at [503, 393] on button "Load more issues" at bounding box center [418, 387] width 422 height 27
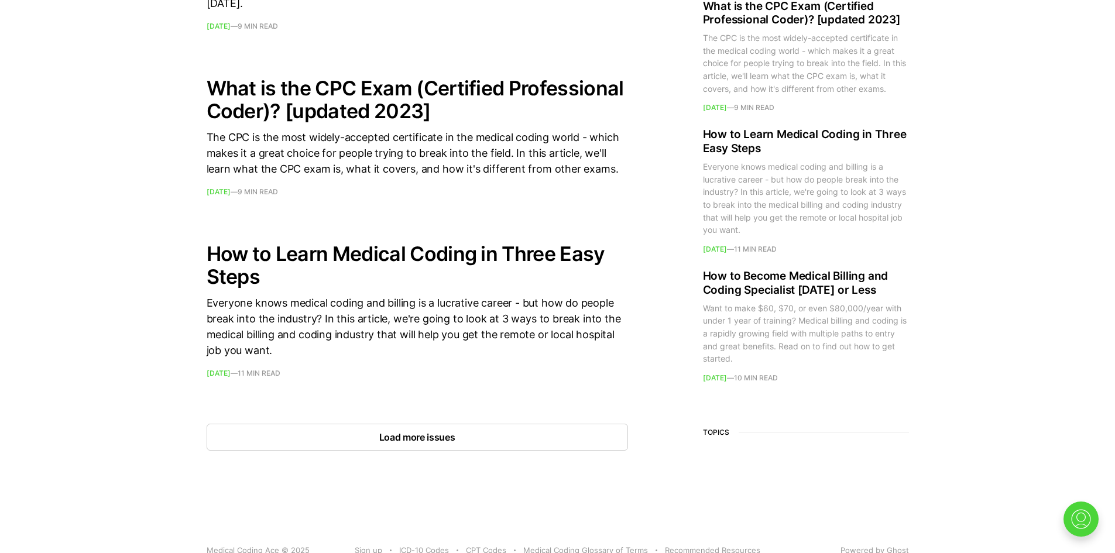
scroll to position [3268, 0]
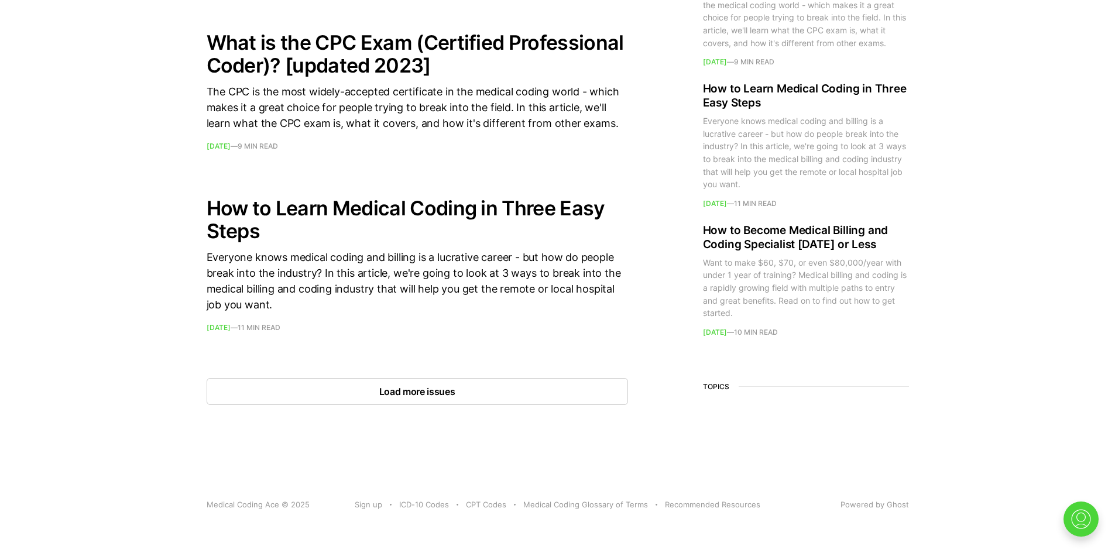
click at [502, 399] on button "Load more issues" at bounding box center [418, 391] width 422 height 27
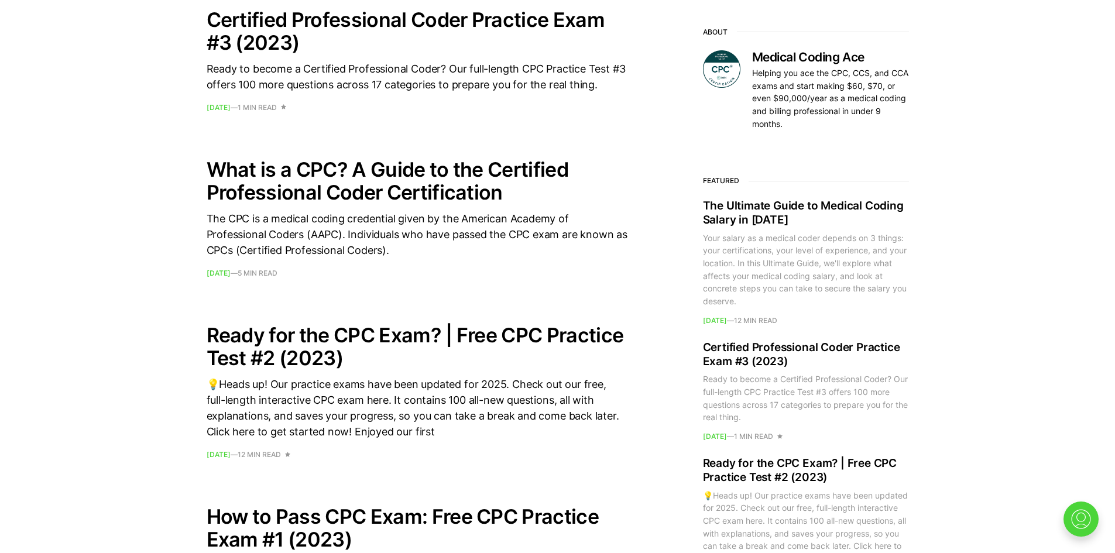
scroll to position [1389, 0]
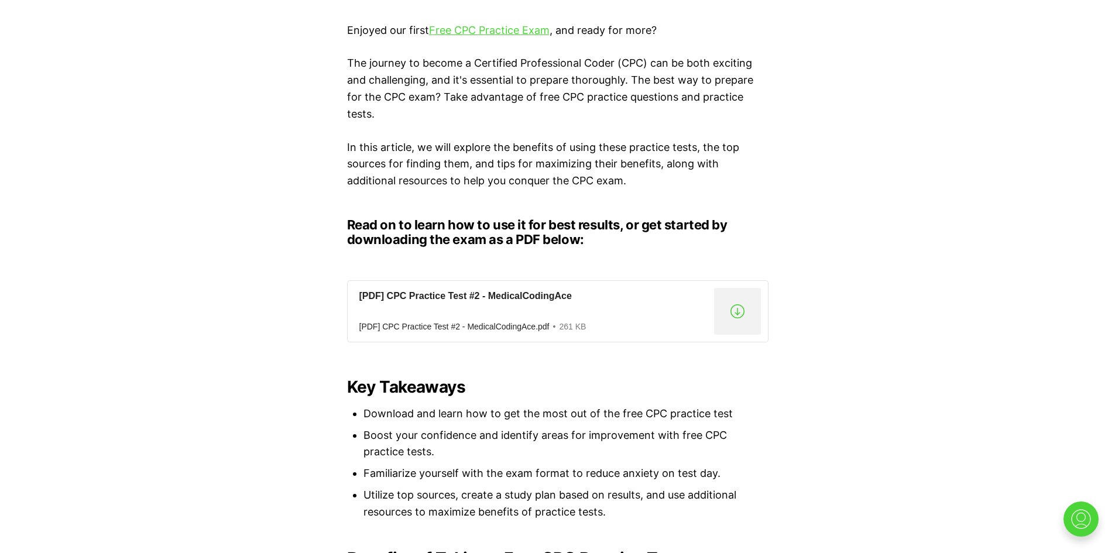
scroll to position [820, 0]
click at [739, 309] on div ".a{fill:none;stroke:currentColor;stroke-linecap:round;stroke-linejoin:round;str…" at bounding box center [737, 310] width 47 height 47
drag, startPoint x: 498, startPoint y: 22, endPoint x: 489, endPoint y: 31, distance: 12.8
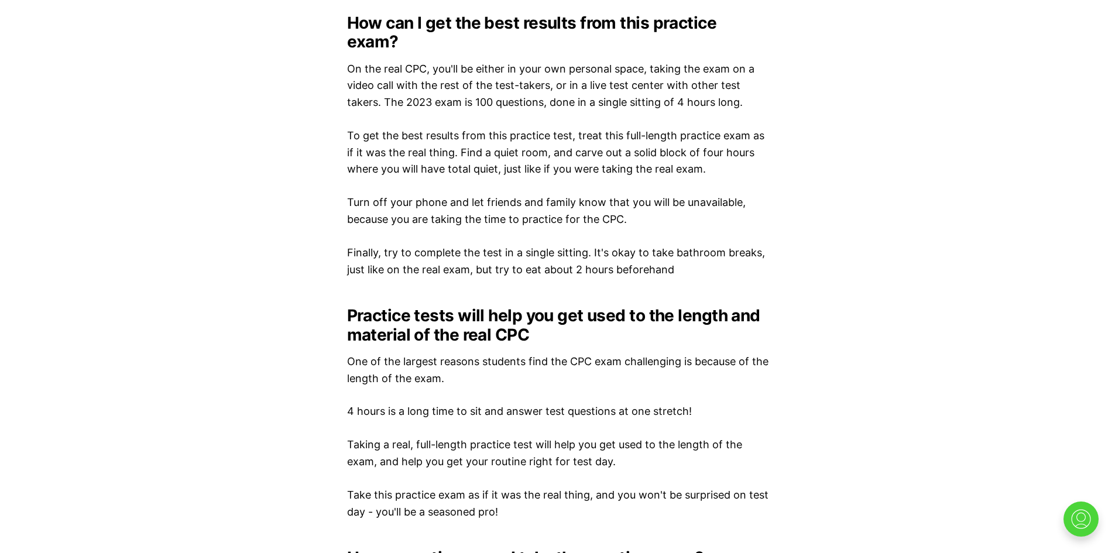
scroll to position [1698, 0]
